Goal: Complete application form

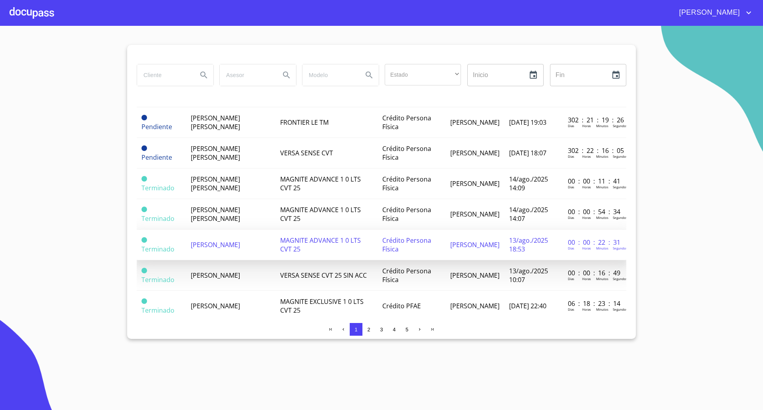
scroll to position [149, 0]
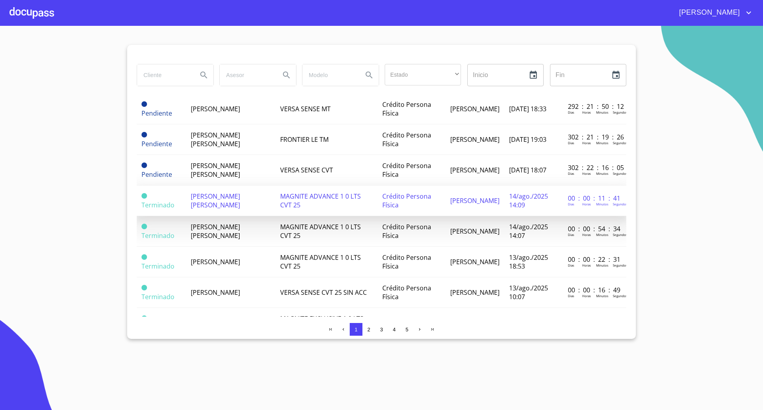
click at [221, 200] on span "[PERSON_NAME] [PERSON_NAME]" at bounding box center [215, 200] width 49 height 17
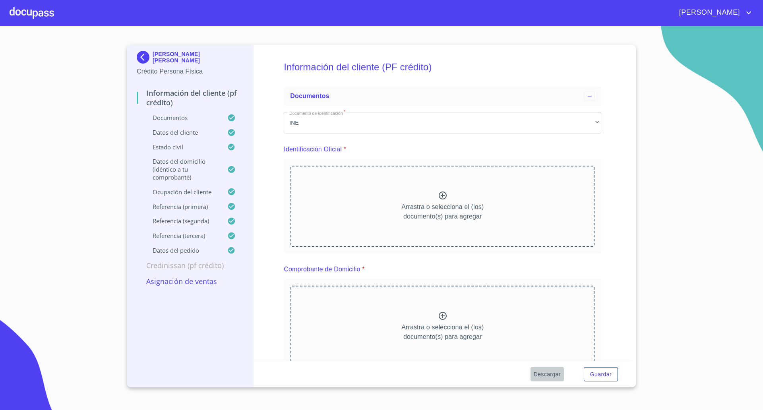
click at [541, 371] on span "Descargar" at bounding box center [547, 375] width 27 height 10
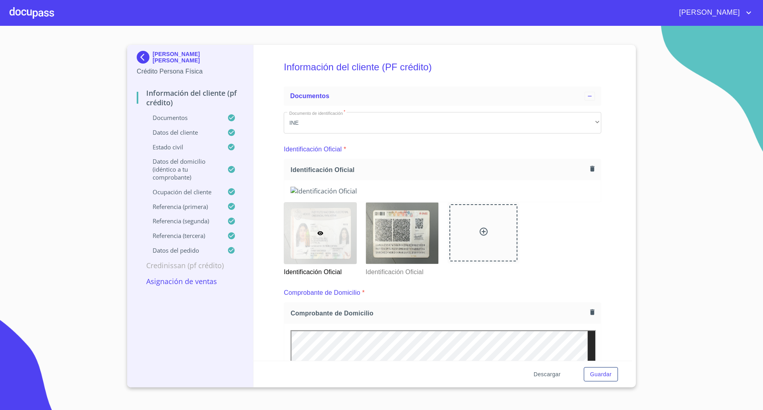
click at [542, 372] on span "Descargar" at bounding box center [547, 375] width 27 height 10
